Goal: Task Accomplishment & Management: Complete application form

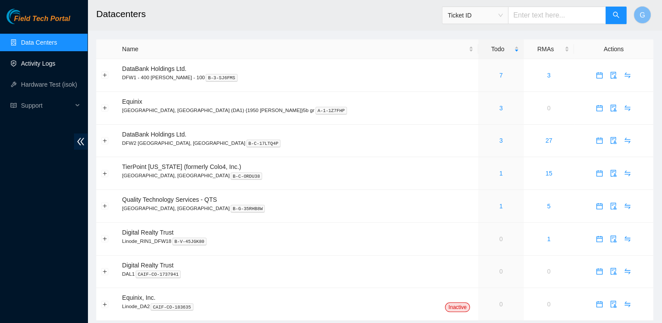
click at [46, 64] on link "Activity Logs" at bounding box center [38, 63] width 35 height 7
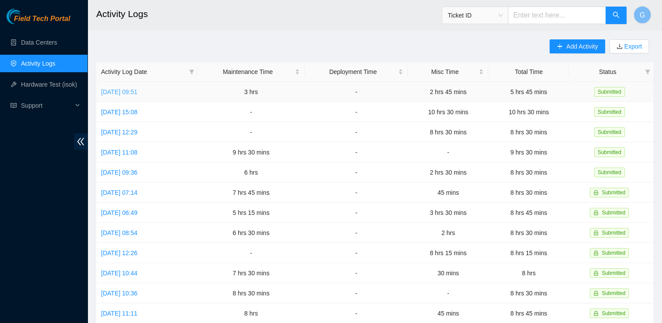
click at [137, 93] on link "[DATE] 09:51" at bounding box center [119, 91] width 36 height 7
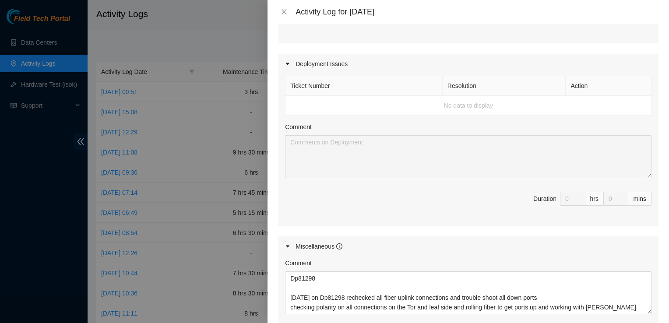
scroll to position [436, 0]
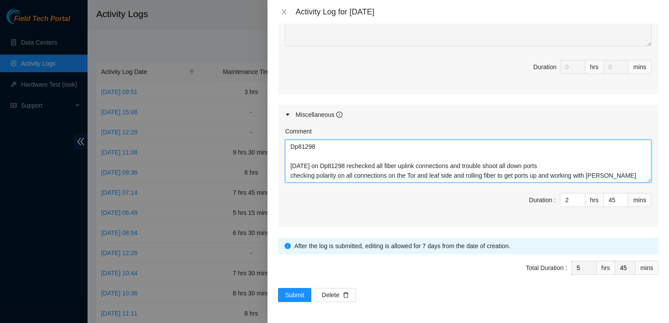
click at [625, 175] on textarea "Dp81298 [DATE] on Dp81298 rechecked all fiber uplink connections and trouble sh…" at bounding box center [468, 161] width 366 height 43
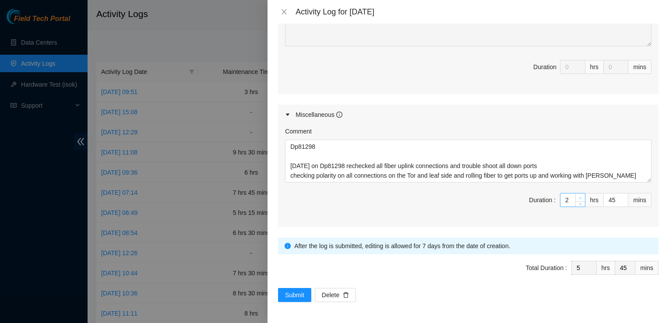
type input "3"
type input "6"
click at [578, 196] on span "up" at bounding box center [580, 197] width 5 height 5
type input "4"
type input "7"
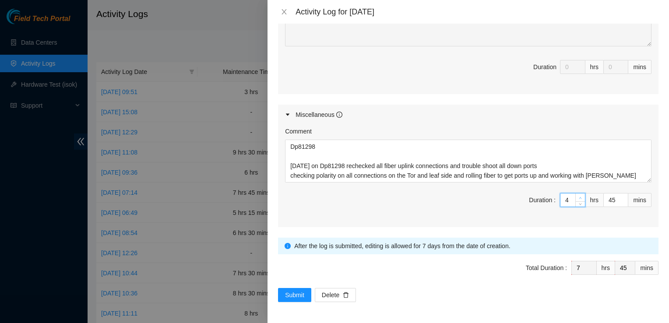
click at [578, 196] on span "up" at bounding box center [580, 197] width 5 height 5
type input "5"
type input "8"
click at [578, 196] on span "up" at bounding box center [580, 197] width 5 height 5
type input "44"
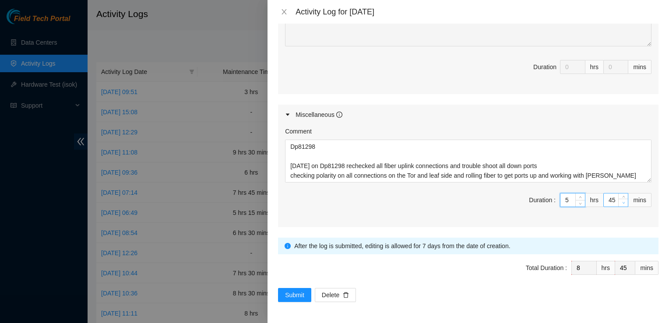
type input "44"
click at [621, 205] on span "down" at bounding box center [623, 203] width 5 height 5
type input "43"
type input "42"
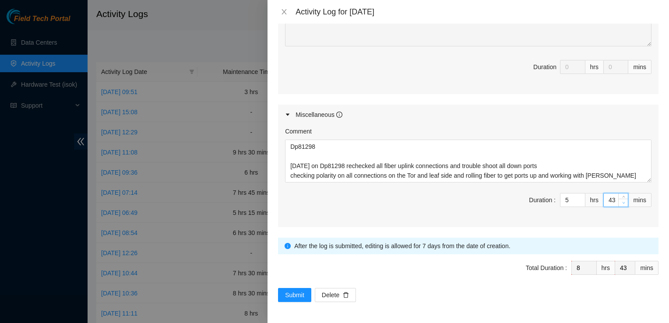
type input "42"
type input "41"
type input "39"
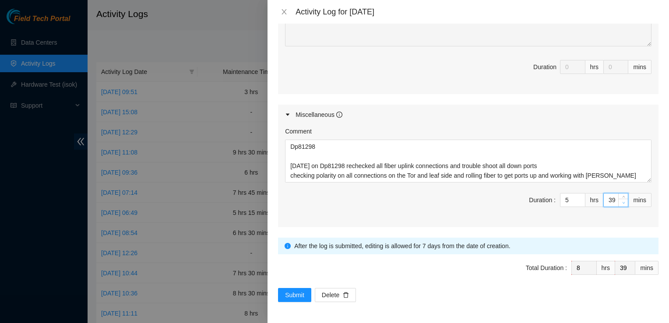
type input "38"
type input "36"
type input "35"
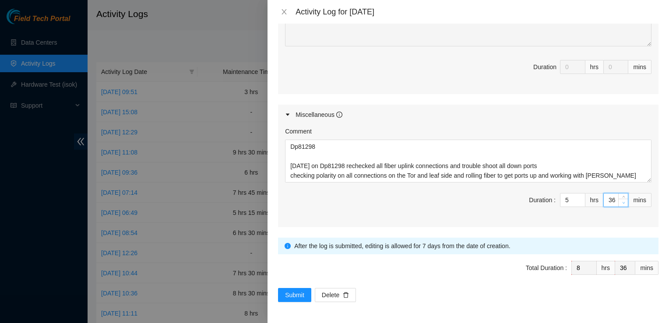
type input "35"
type input "34"
type input "33"
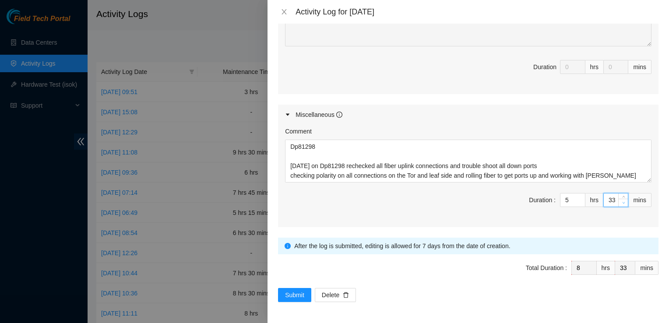
type input "32"
type input "31"
type input "30"
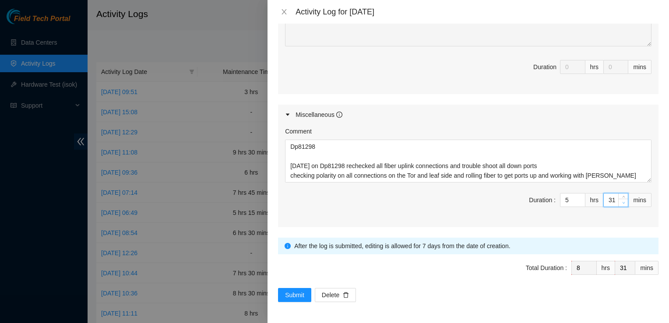
type input "30"
type input "29"
type input "28"
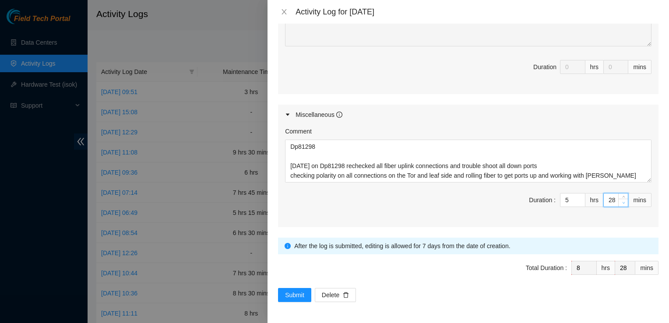
type input "27"
type input "26"
type input "25"
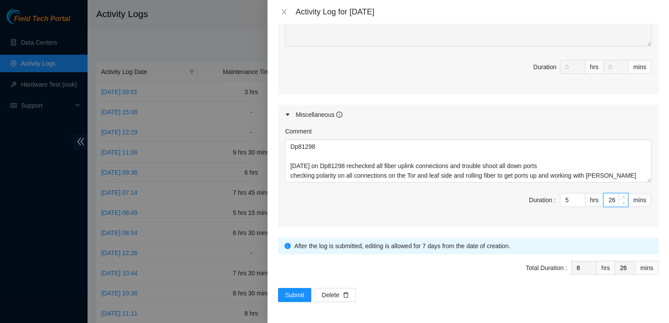
type input "25"
type input "24"
type input "22"
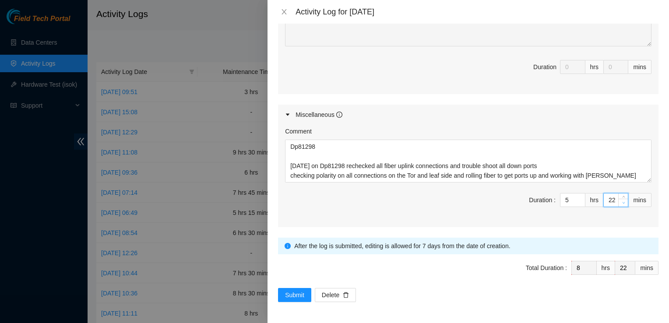
type input "21"
type input "20"
type input "19"
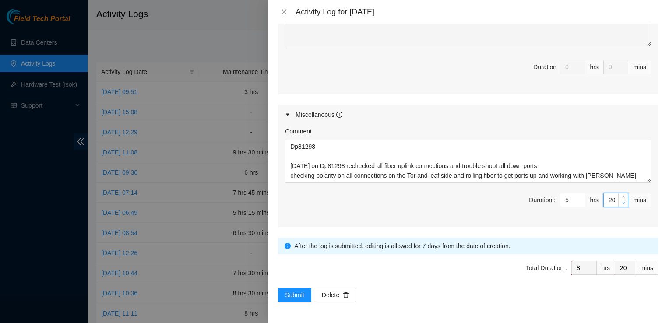
type input "19"
type input "18"
type input "17"
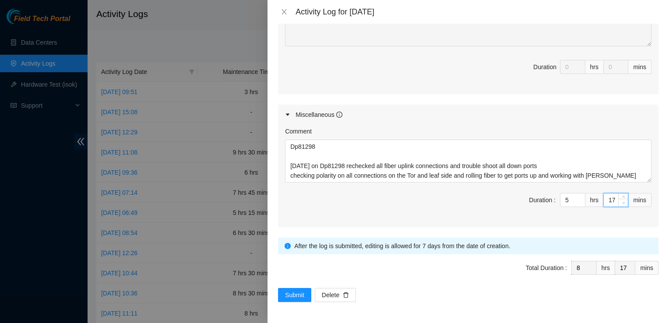
type input "16"
type input "15"
type input "14"
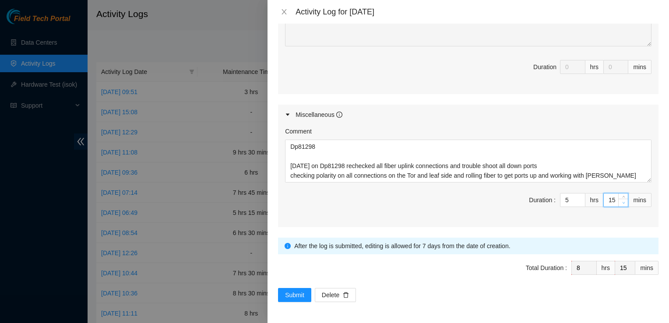
type input "14"
type input "13"
type input "14"
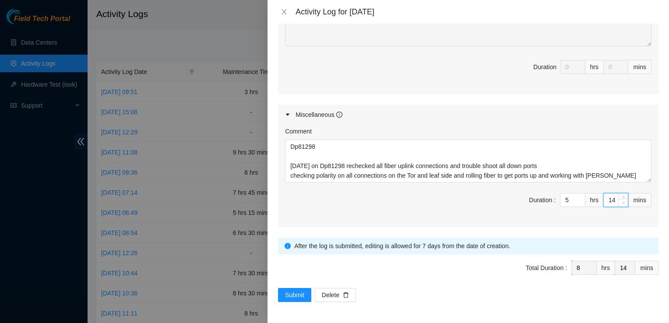
type input "15"
click at [445, 267] on span "Total Duration : 8 hrs 15 mins" at bounding box center [468, 273] width 380 height 25
click at [639, 181] on textarea "Dp81298 [DATE] on Dp81298 rechecked all fiber uplink connections and trouble sh…" at bounding box center [468, 161] width 366 height 42
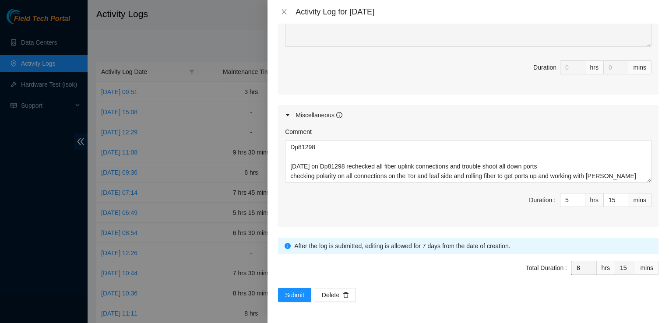
scroll to position [436, 0]
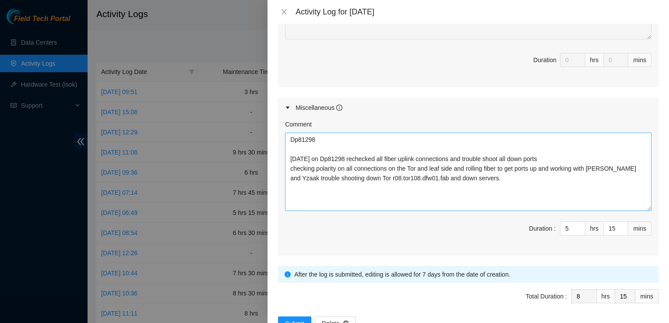
drag, startPoint x: 640, startPoint y: 181, endPoint x: 632, endPoint y: 217, distance: 36.8
click at [632, 211] on textarea "Dp81298 [DATE] on Dp81298 rechecked all fiber uplink connections and trouble sh…" at bounding box center [468, 172] width 366 height 78
click at [631, 211] on textarea "Dp81298 [DATE] on Dp81298 rechecked all fiber uplink connections and trouble sh…" at bounding box center [468, 172] width 366 height 78
click at [392, 205] on textarea "Dp81298 [DATE] on Dp81298 rechecked all fiber uplink connections and trouble sh…" at bounding box center [468, 172] width 366 height 78
click at [294, 204] on textarea "Dp81298 [DATE] on Dp81298 rechecked all fiber uplink connections and trouble sh…" at bounding box center [468, 172] width 366 height 78
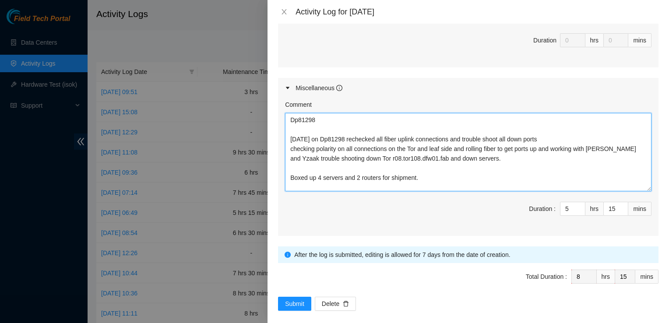
scroll to position [455, 0]
type textarea "Dp81298 [DATE] on Dp81298 rechecked all fiber uplink connections and trouble sh…"
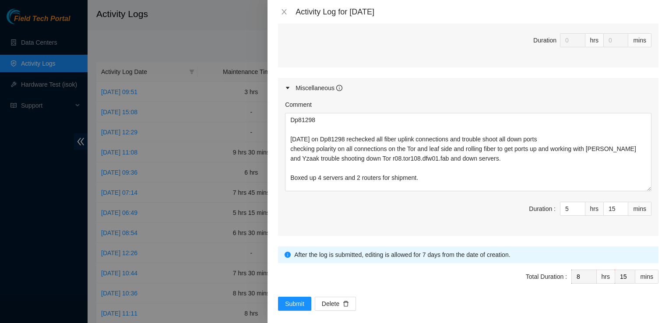
click at [550, 282] on div "Total Duration :" at bounding box center [546, 277] width 41 height 10
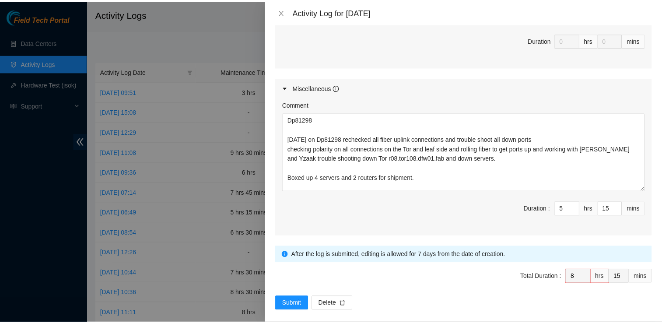
scroll to position [471, 0]
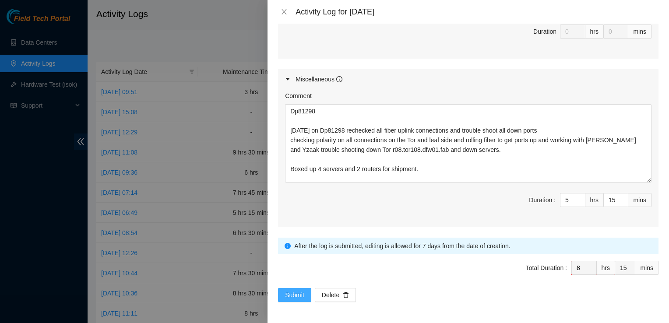
click at [301, 293] on span "Submit" at bounding box center [294, 295] width 19 height 10
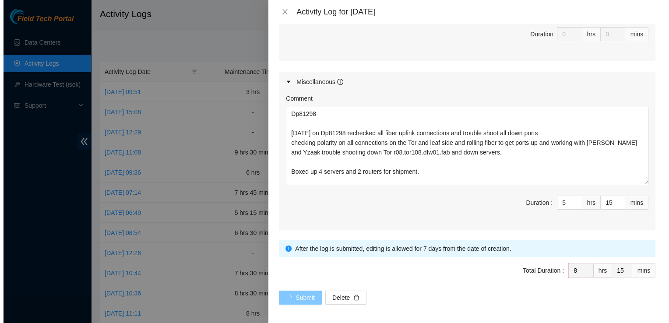
scroll to position [0, 0]
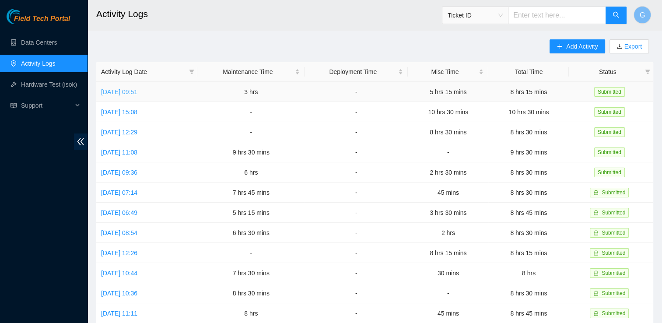
click at [137, 91] on link "[DATE] 09:51" at bounding box center [119, 91] width 36 height 7
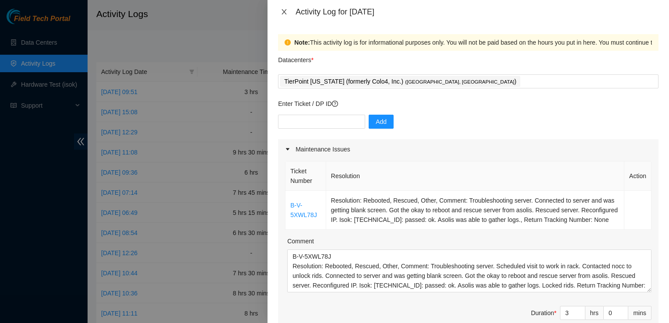
click at [282, 13] on icon "close" at bounding box center [284, 11] width 7 height 7
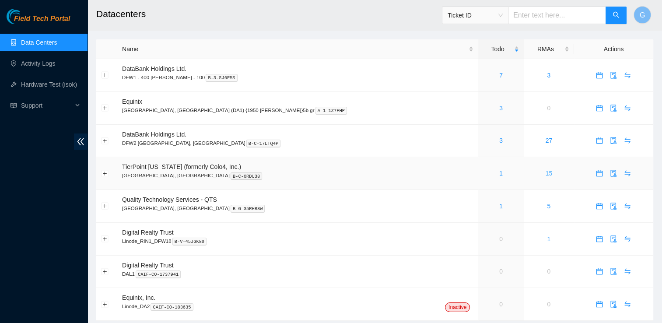
click at [546, 175] on link "15" at bounding box center [549, 173] width 7 height 7
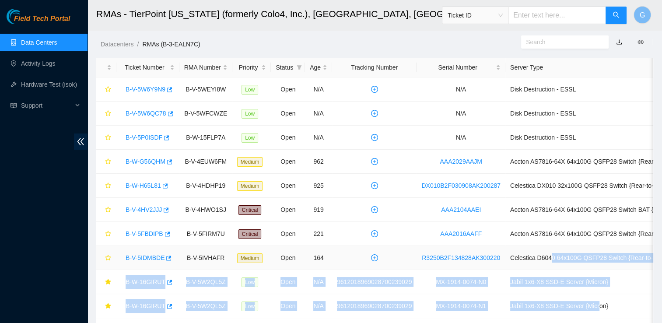
drag, startPoint x: 587, startPoint y: 298, endPoint x: 542, endPoint y: 260, distance: 59.0
click at [542, 260] on tbody "B-V-5W6Y9N9 B-V-5WEYI8W Low Open N/A N/A Disk Destruction - ESSL B-V-5W6QC78 B-…" at bounding box center [432, 233] width 672 height 313
click at [35, 42] on link "Data Centers" at bounding box center [39, 42] width 36 height 7
